Goal: Book appointment/travel/reservation

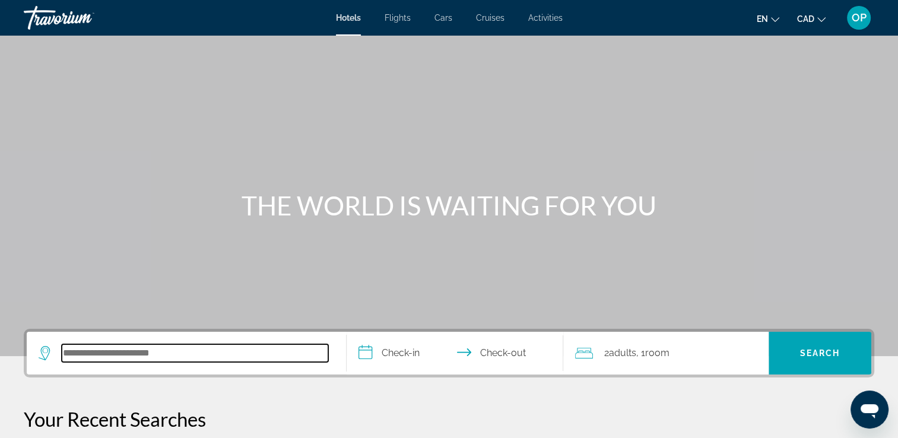
click at [159, 351] on input "Search hotel destination" at bounding box center [195, 353] width 267 height 18
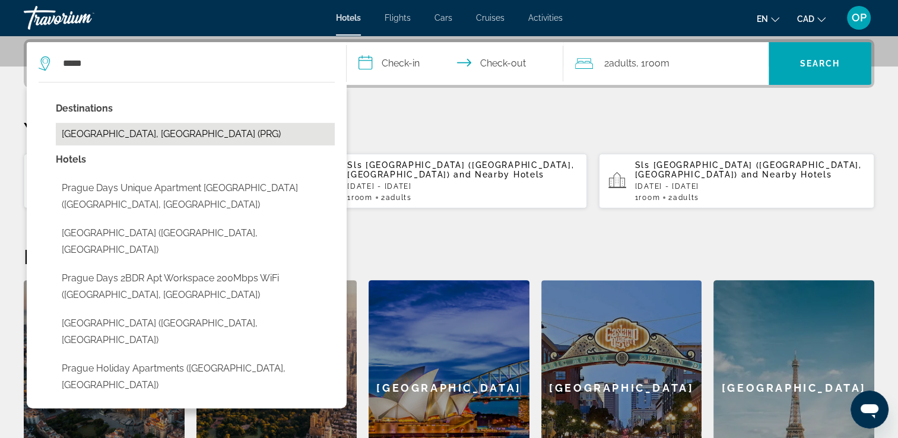
click at [145, 127] on button "[GEOGRAPHIC_DATA], [GEOGRAPHIC_DATA] (PRG)" at bounding box center [195, 134] width 279 height 23
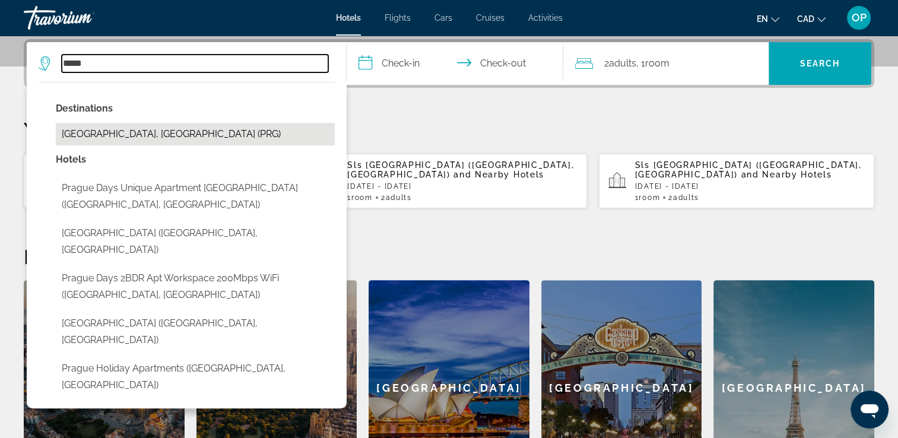
type input "**********"
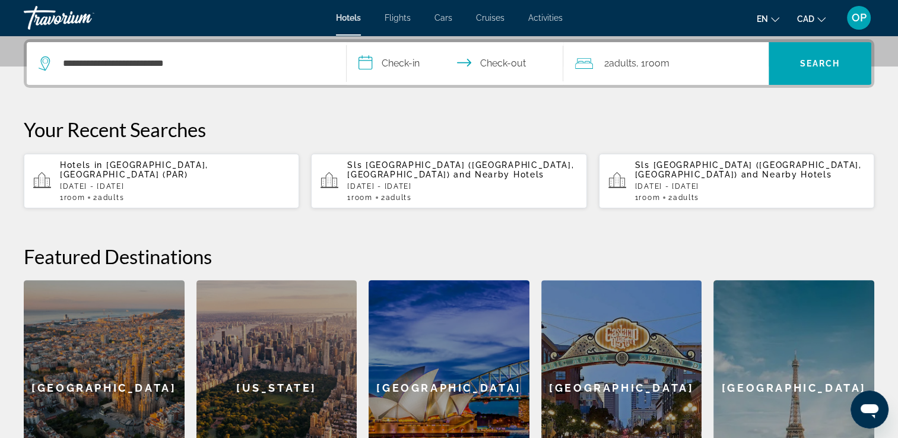
click at [401, 62] on input "**********" at bounding box center [458, 65] width 222 height 46
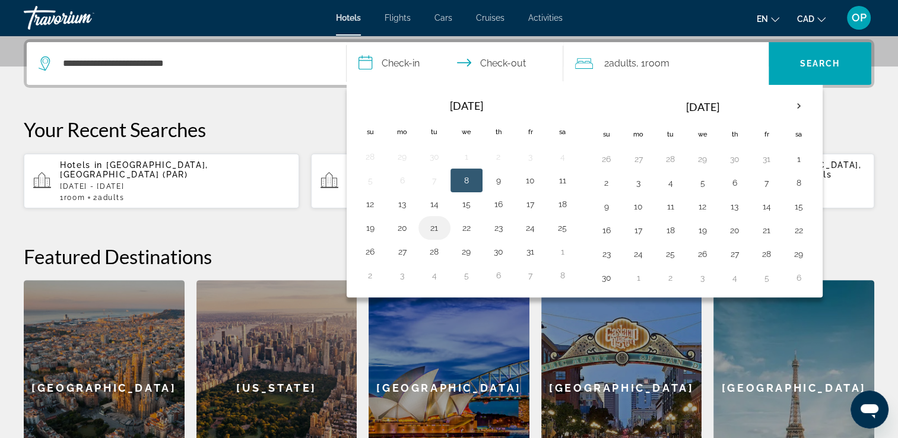
click at [436, 224] on button "21" at bounding box center [434, 228] width 19 height 17
click at [497, 227] on button "23" at bounding box center [498, 228] width 19 height 17
type input "**********"
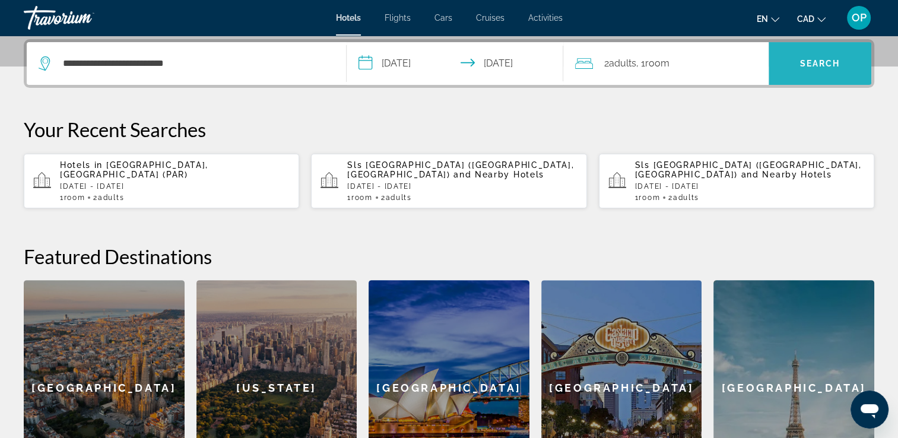
click at [822, 59] on span "Search" at bounding box center [820, 63] width 40 height 9
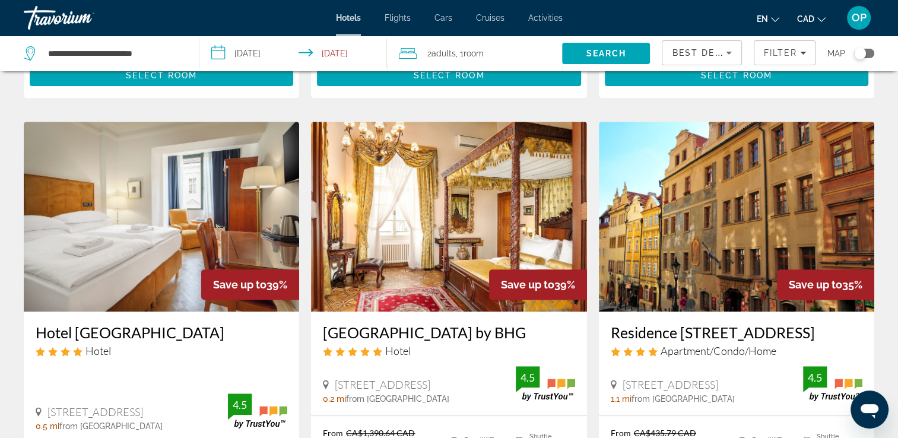
scroll to position [499, 0]
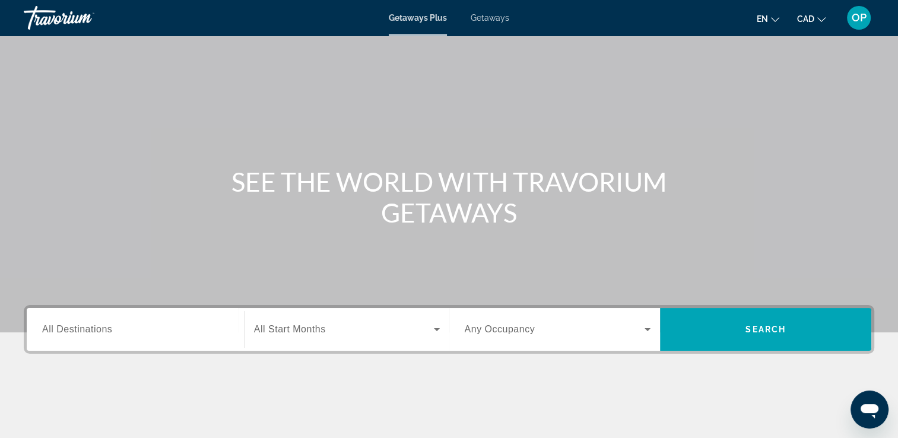
scroll to position [47, 0]
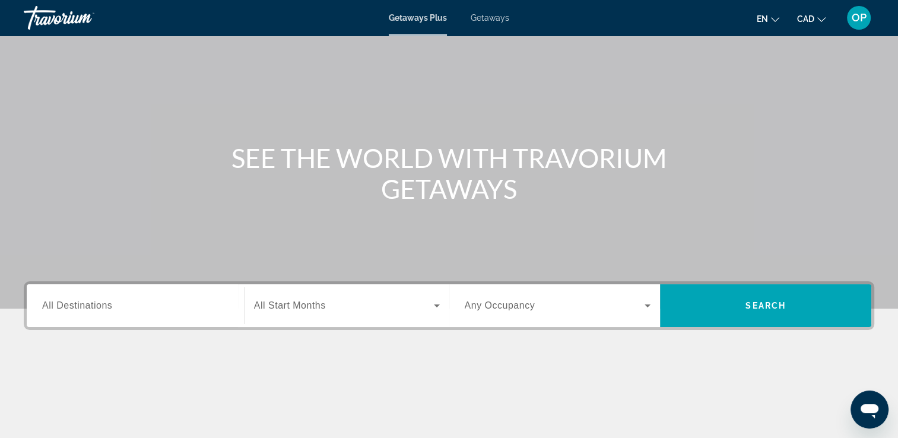
click at [102, 310] on span "All Destinations" at bounding box center [77, 305] width 70 height 10
click at [102, 310] on input "Destination All Destinations" at bounding box center [135, 306] width 186 height 14
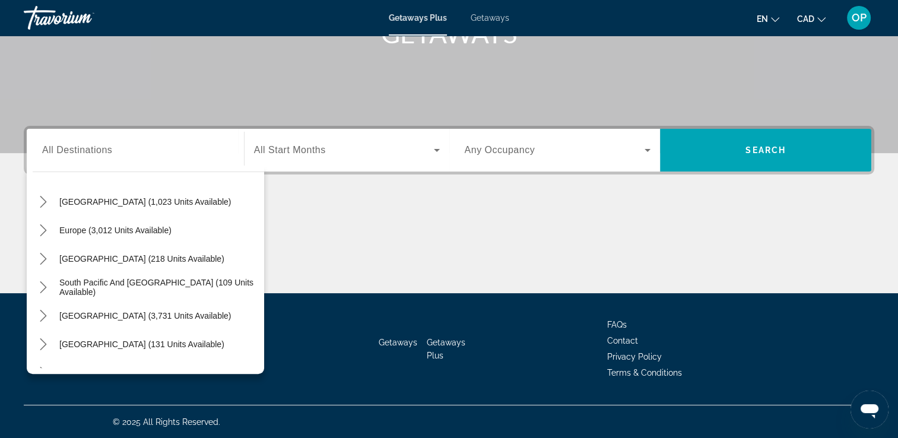
scroll to position [117, 0]
click at [42, 224] on icon "Toggle Europe (3,012 units available) submenu" at bounding box center [43, 230] width 7 height 12
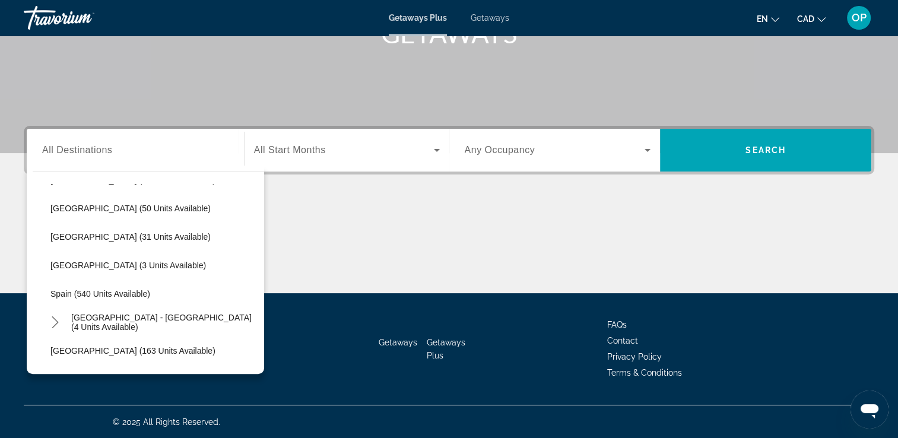
scroll to position [458, 0]
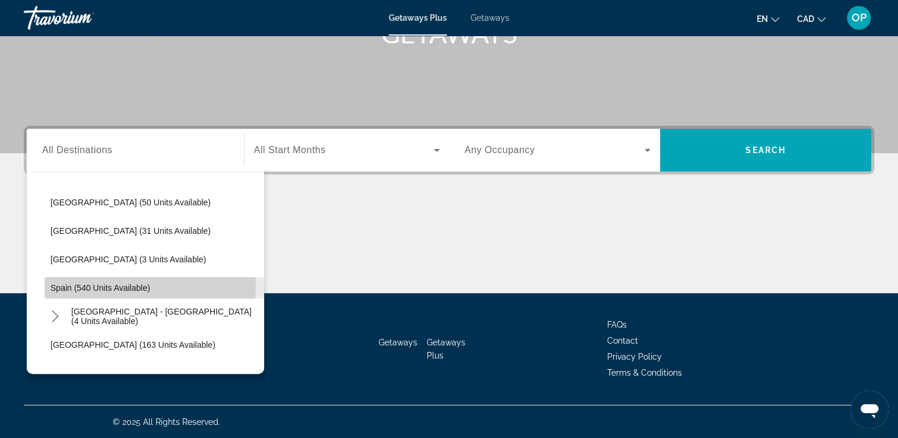
click at [122, 287] on span "Spain (540 units available)" at bounding box center [100, 287] width 100 height 9
type input "**********"
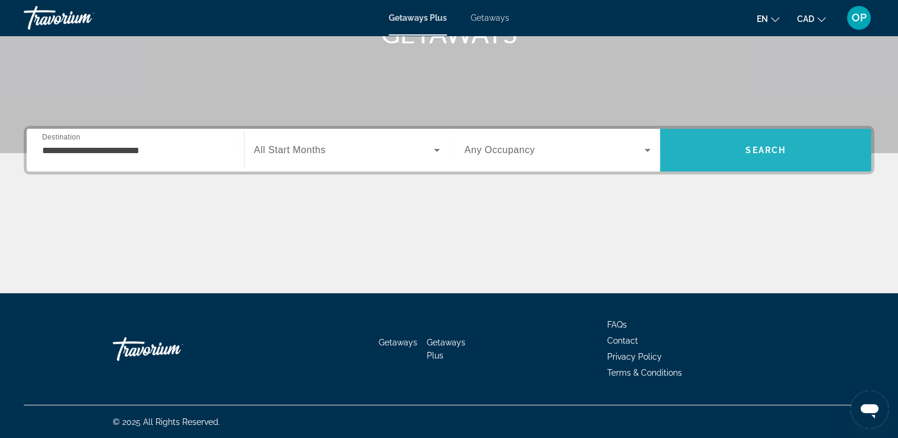
click at [723, 147] on span "Search" at bounding box center [765, 150] width 211 height 28
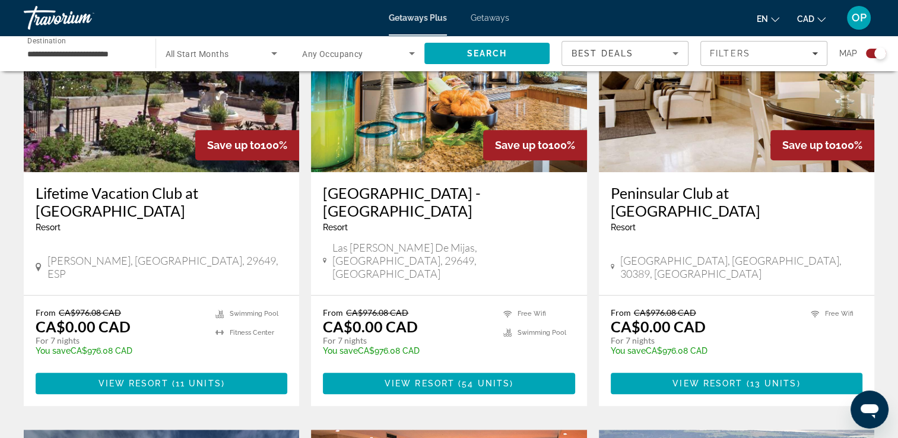
scroll to position [522, 0]
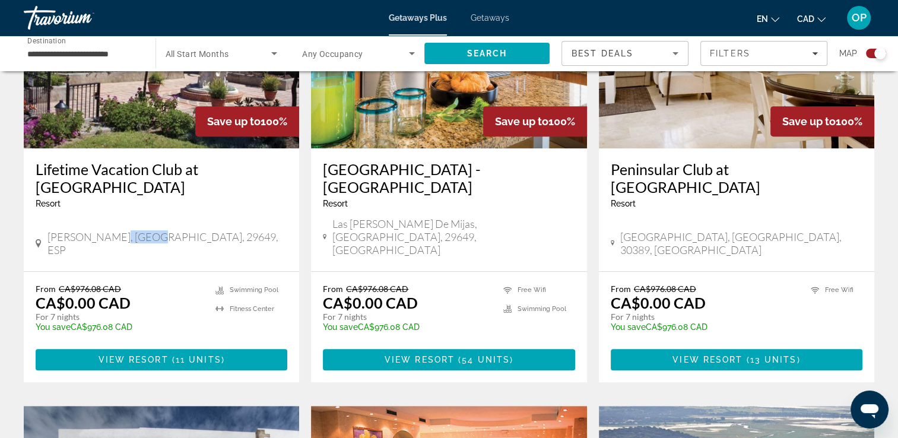
drag, startPoint x: 108, startPoint y: 210, endPoint x: 142, endPoint y: 213, distance: 34.6
click at [142, 230] on div "Mijas-Costa, Malaga, 29649, ESP" at bounding box center [162, 244] width 252 height 29
drag, startPoint x: 142, startPoint y: 213, endPoint x: 139, endPoint y: 275, distance: 62.4
click at [139, 284] on div "From CA$976.08 CAD CA$0.00 CAD For 7 nights You save CA$976.08 CAD temp" at bounding box center [120, 312] width 168 height 56
drag, startPoint x: 437, startPoint y: 212, endPoint x: 471, endPoint y: 209, distance: 34.6
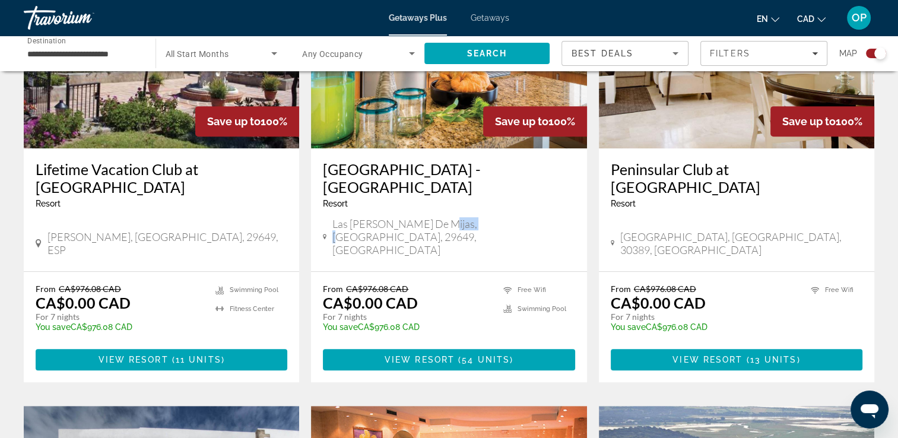
click at [471, 217] on span "Las Lagunas de Mijas, Malaga, 29649, ESP" at bounding box center [453, 236] width 242 height 39
drag, startPoint x: 344, startPoint y: 263, endPoint x: 438, endPoint y: 273, distance: 94.4
click at [438, 284] on div "From CA$976.08 CAD CA$0.00 CAD For 7 nights You save CA$976.08 CAD temp" at bounding box center [407, 312] width 168 height 56
drag, startPoint x: 438, startPoint y: 273, endPoint x: 503, endPoint y: 282, distance: 65.3
click at [503, 284] on div "From CA$976.08 CAD CA$0.00 CAD For 7 nights You save CA$976.08 CAD temp 3 Free …" at bounding box center [449, 312] width 252 height 56
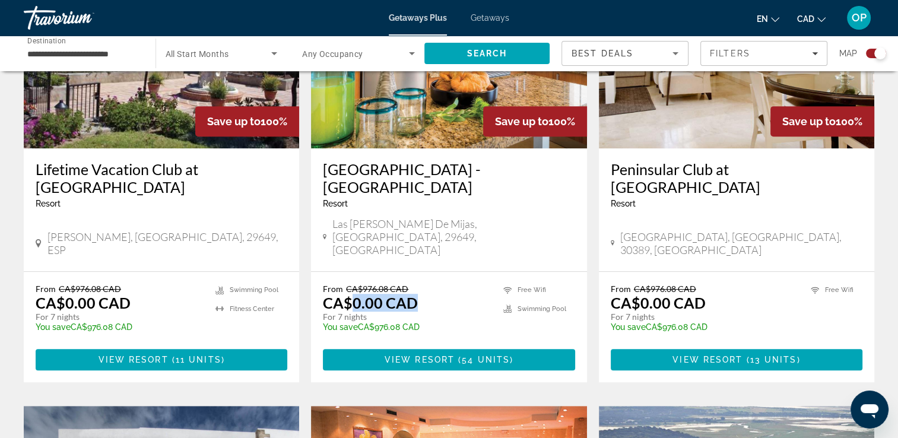
drag, startPoint x: 349, startPoint y: 260, endPoint x: 421, endPoint y: 265, distance: 72.6
click at [421, 284] on div "From CA$976.08 CAD CA$0.00 CAD For 7 nights You save CA$976.08 CAD temp" at bounding box center [407, 312] width 168 height 56
drag, startPoint x: 421, startPoint y: 265, endPoint x: 360, endPoint y: 233, distance: 68.5
click at [360, 272] on div "From CA$976.08 CAD CA$0.00 CAD For 7 nights You save CA$976.08 CAD temp 3 Free …" at bounding box center [448, 327] width 275 height 110
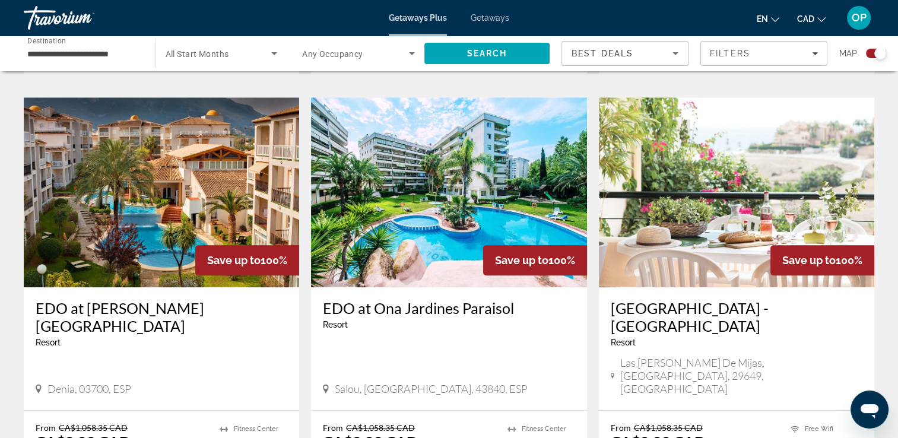
scroll to position [1259, 0]
